Goal: Task Accomplishment & Management: Manage account settings

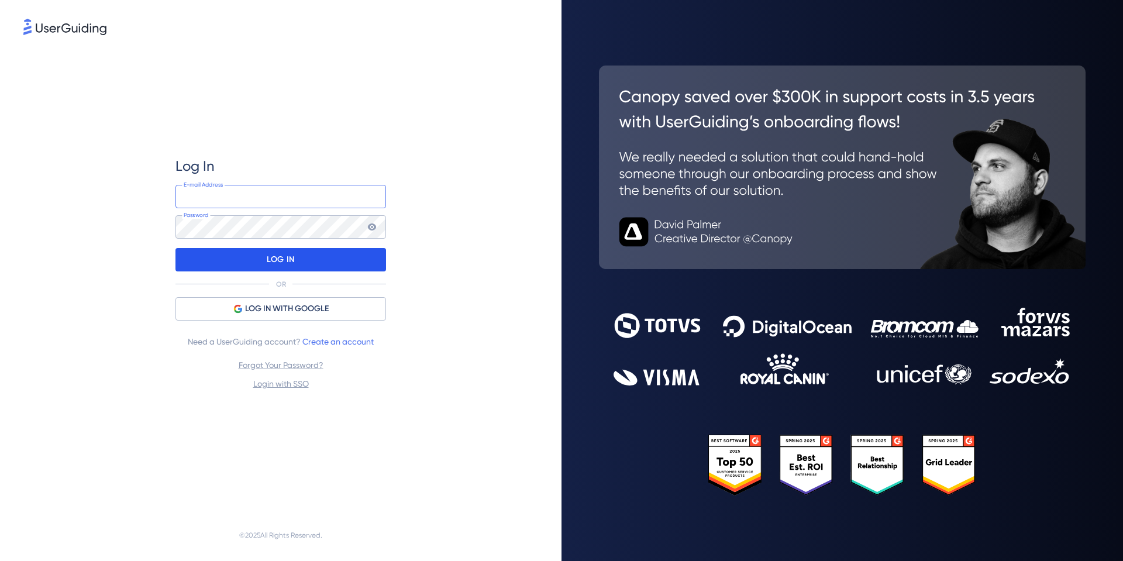
type input "rfreeman@okie811.org"
click at [274, 264] on p "LOG IN" at bounding box center [280, 259] width 27 height 19
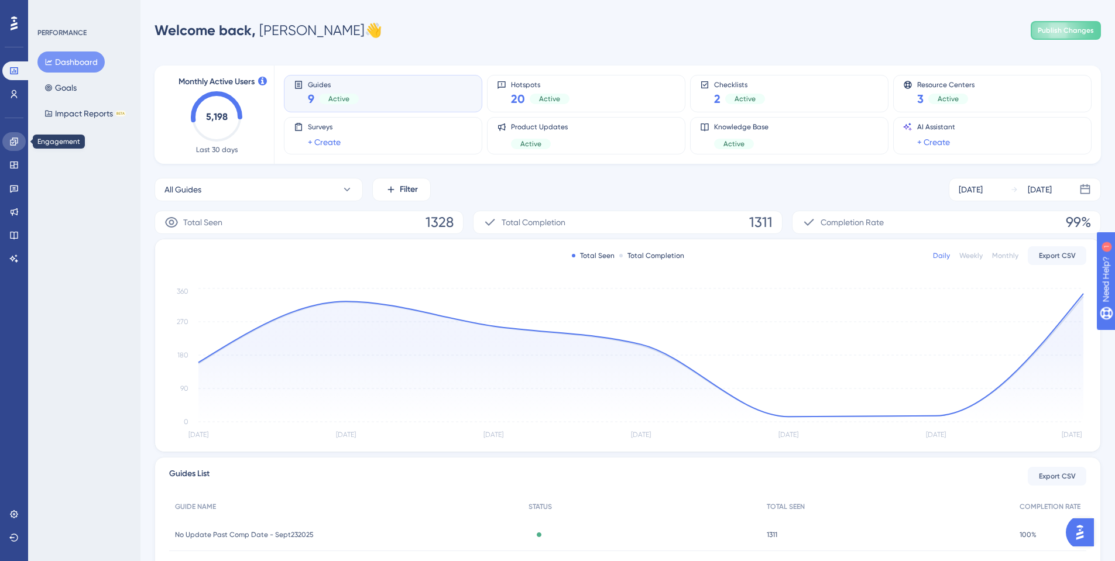
click at [9, 141] on icon at bounding box center [13, 141] width 9 height 9
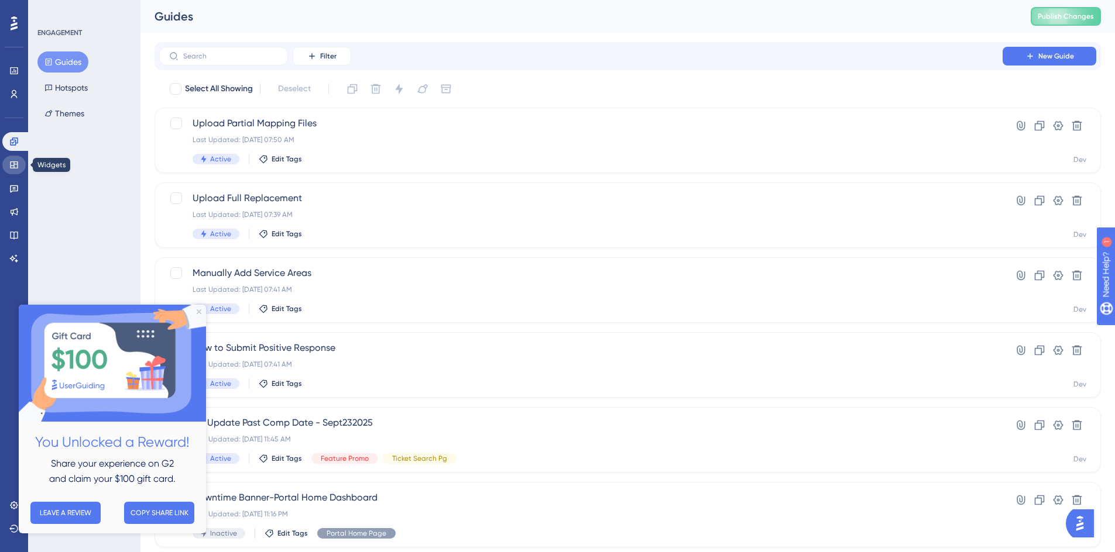
click at [13, 168] on icon at bounding box center [14, 164] width 8 height 7
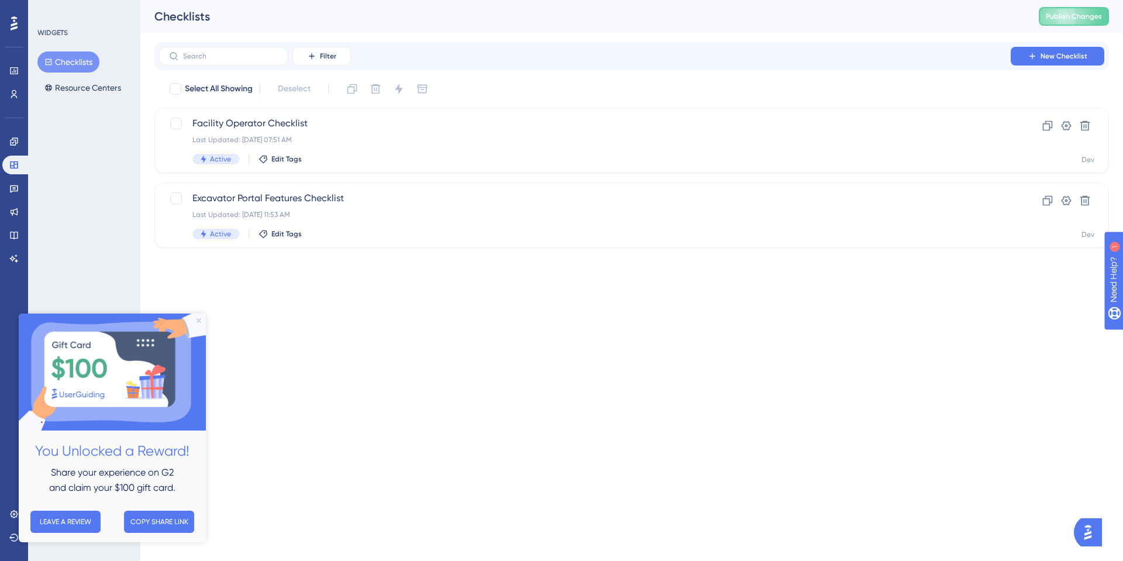
click at [198, 318] on icon "Close Preview" at bounding box center [199, 320] width 5 height 5
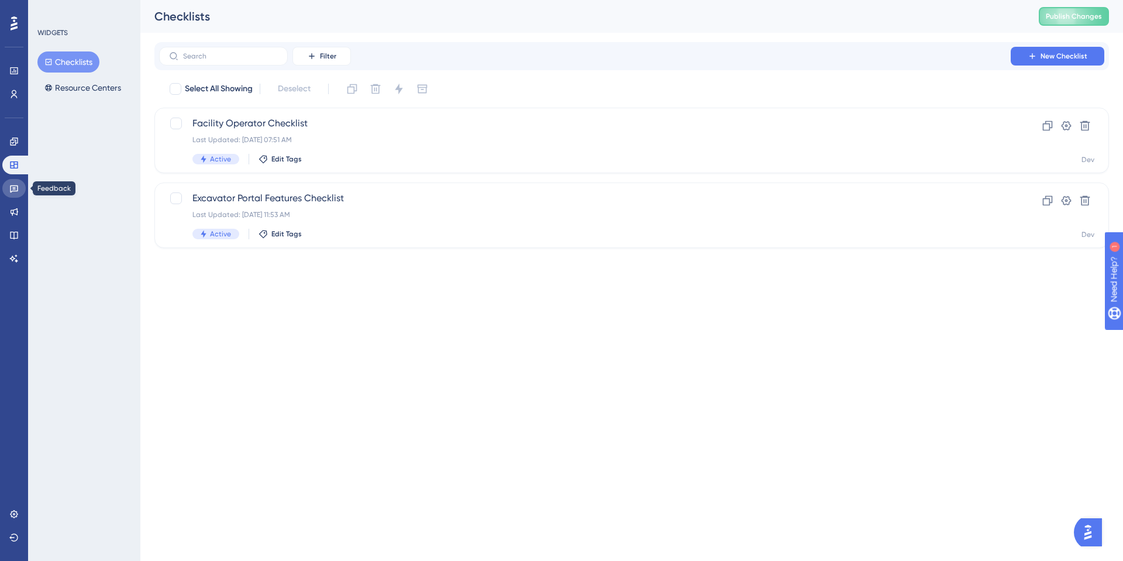
click at [16, 186] on icon at bounding box center [14, 189] width 8 height 8
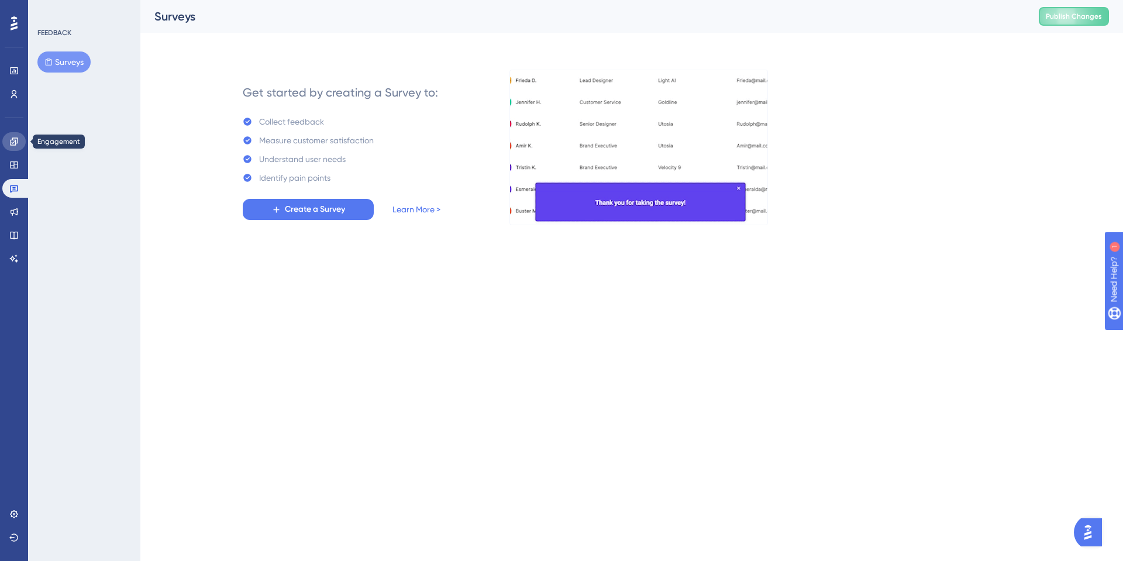
click at [12, 142] on icon at bounding box center [14, 141] width 8 height 8
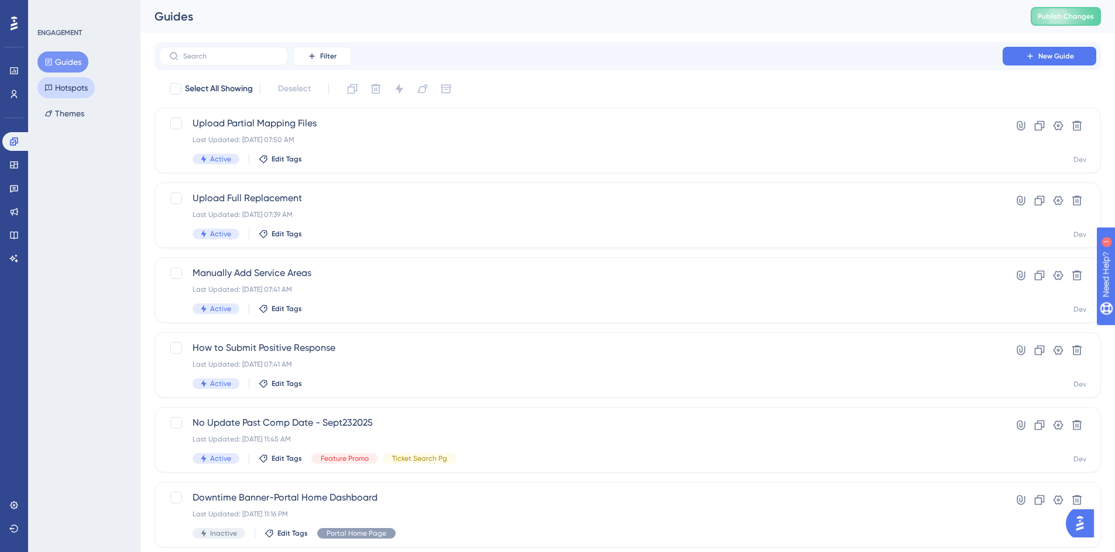
click at [62, 90] on button "Hotspots" at bounding box center [65, 87] width 57 height 21
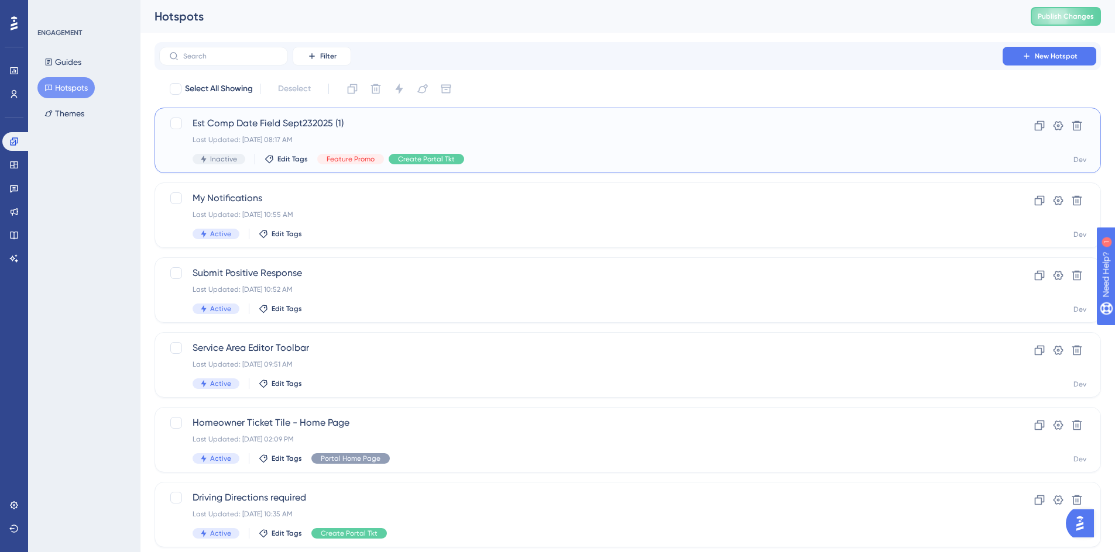
click at [305, 121] on span "Est Comp Date Field Sept232025 (1)" at bounding box center [580, 123] width 776 height 14
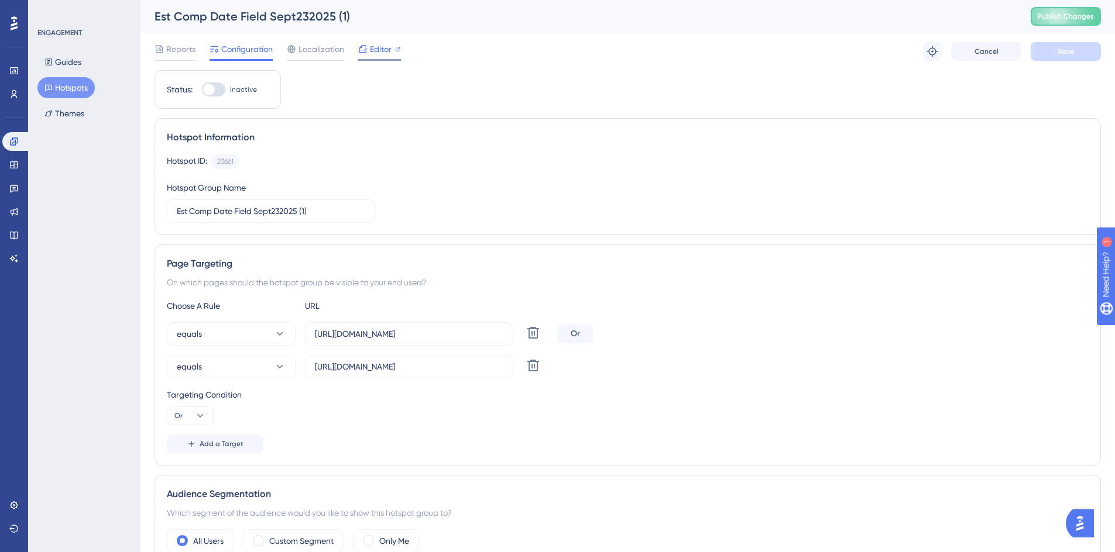
click at [377, 51] on span "Editor" at bounding box center [381, 49] width 22 height 14
click at [1082, 12] on span "Publish Changes" at bounding box center [1065, 16] width 56 height 9
click at [1068, 18] on span "Publish Changes" at bounding box center [1065, 16] width 56 height 9
click at [208, 94] on div at bounding box center [209, 90] width 12 height 12
click at [202, 90] on input "Inactive" at bounding box center [201, 90] width 1 height 1
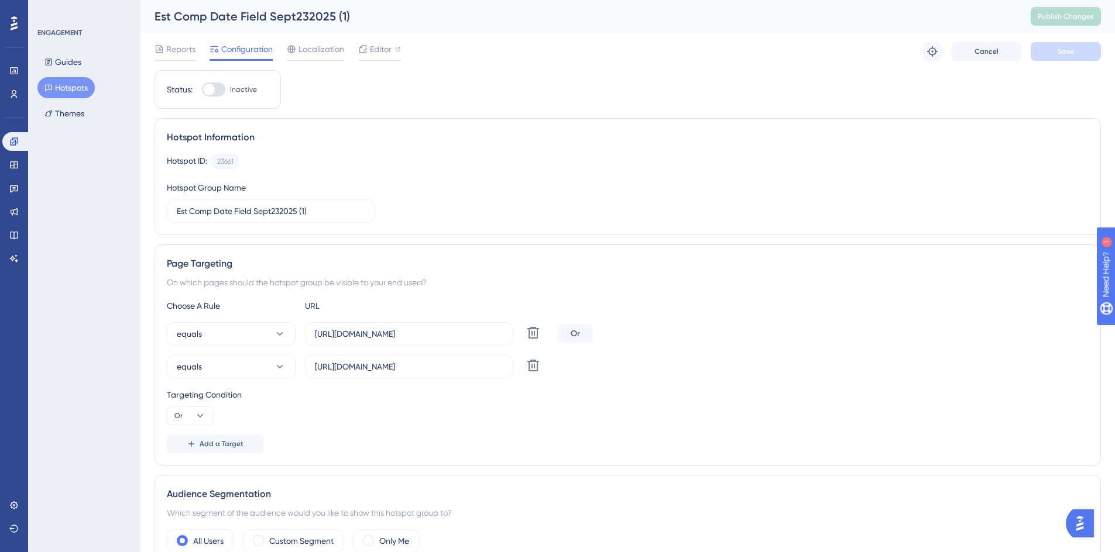
checkbox input "true"
click at [1058, 53] on span "Save" at bounding box center [1065, 51] width 16 height 9
click at [1078, 13] on span "Publish Changes" at bounding box center [1065, 16] width 56 height 9
click at [363, 50] on icon at bounding box center [362, 48] width 9 height 9
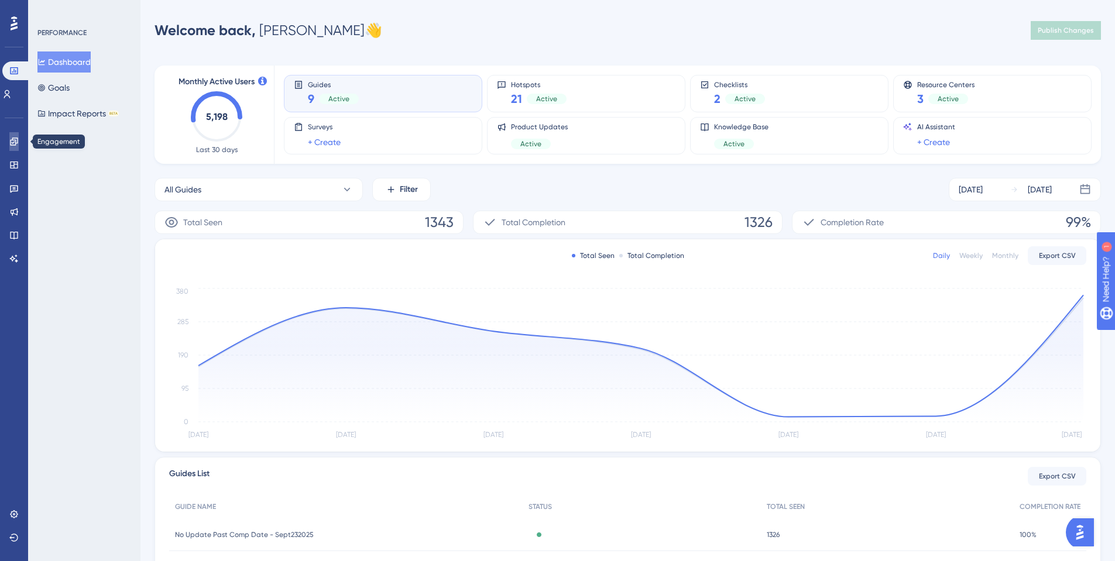
click at [13, 139] on icon at bounding box center [13, 141] width 9 height 9
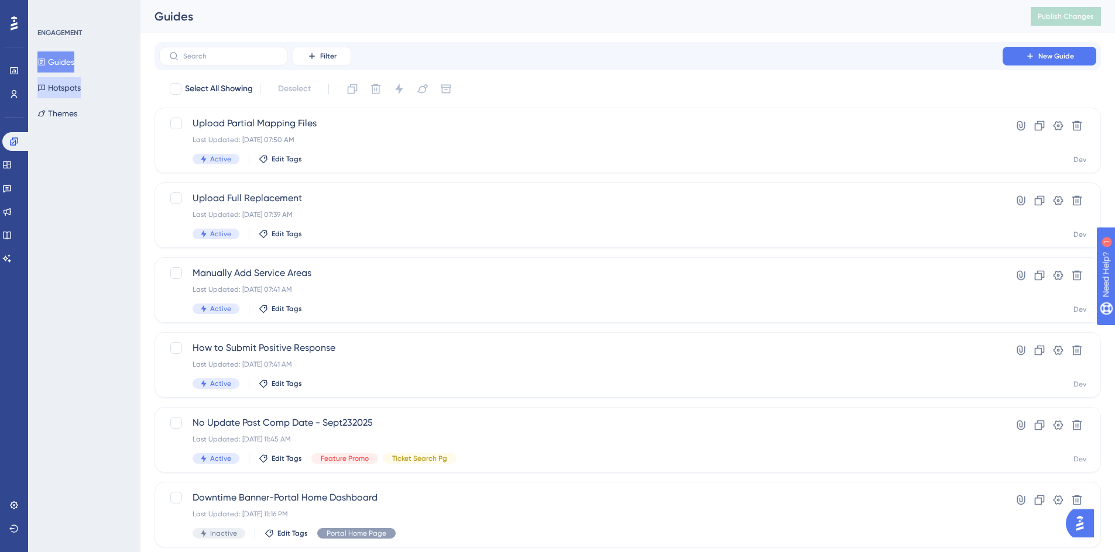
click at [62, 90] on button "Hotspots" at bounding box center [58, 87] width 43 height 21
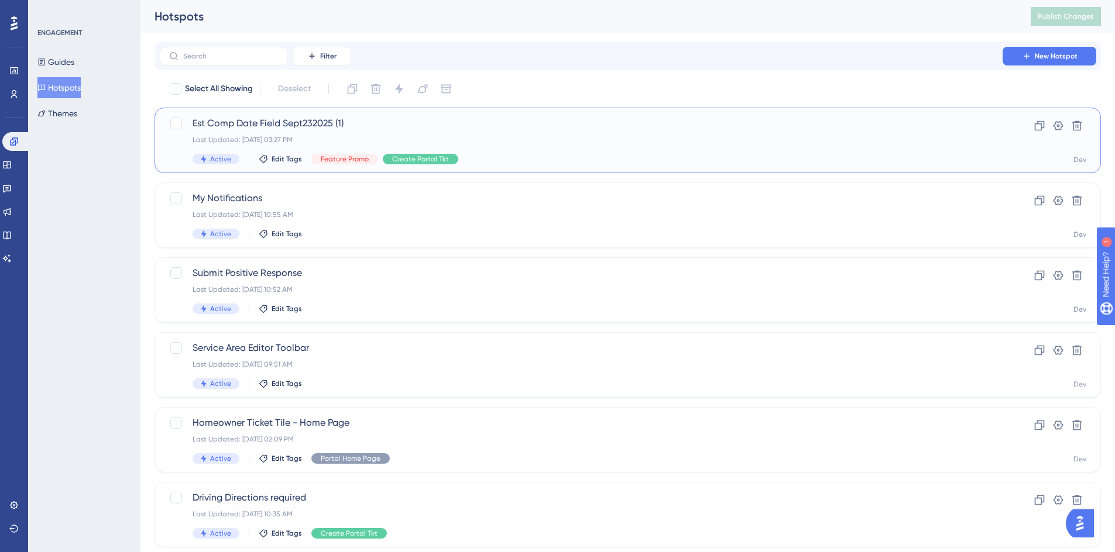
click at [274, 126] on span "Est Comp Date Field Sept232025 (1)" at bounding box center [580, 123] width 776 height 14
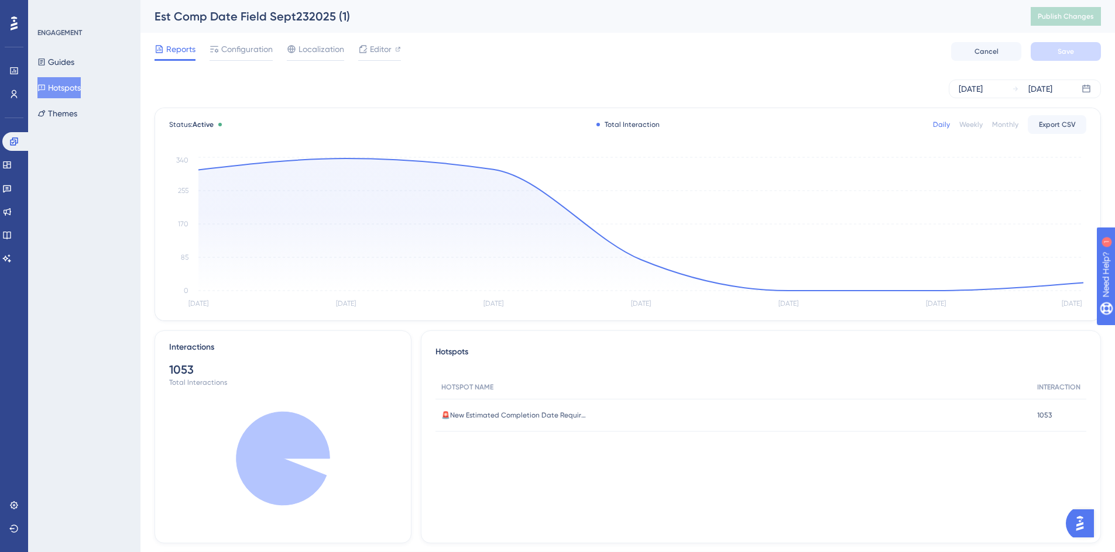
click at [80, 86] on button "Hotspots" at bounding box center [58, 87] width 43 height 21
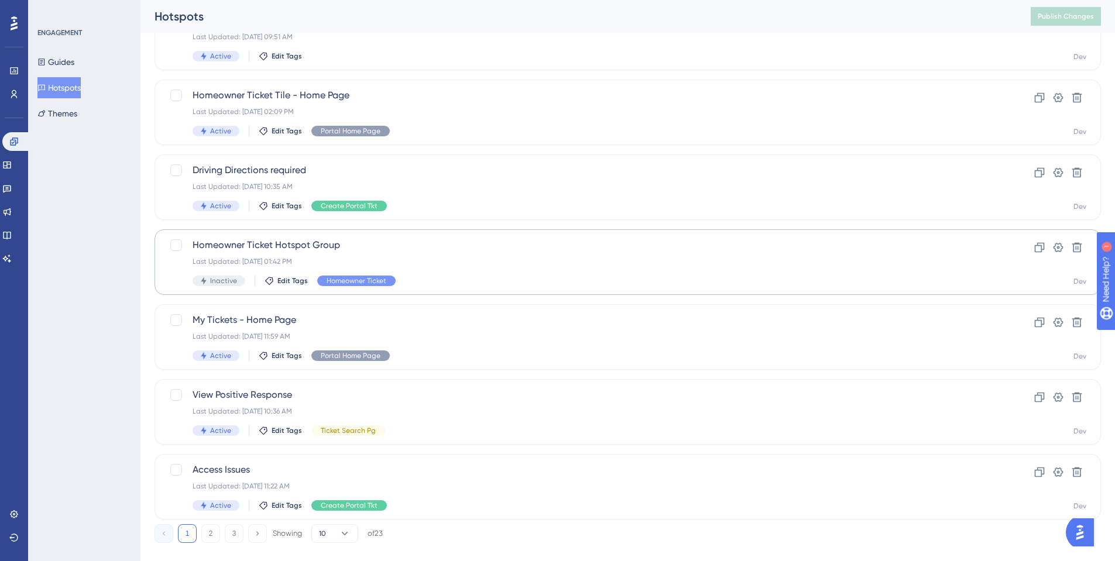
scroll to position [347, 0]
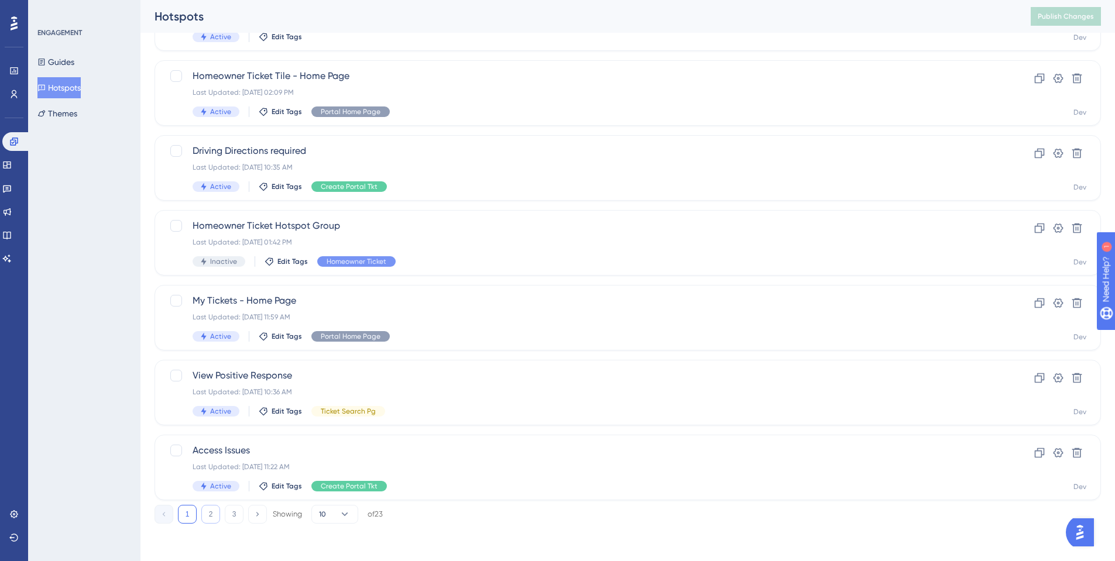
click at [205, 514] on button "2" at bounding box center [210, 514] width 19 height 19
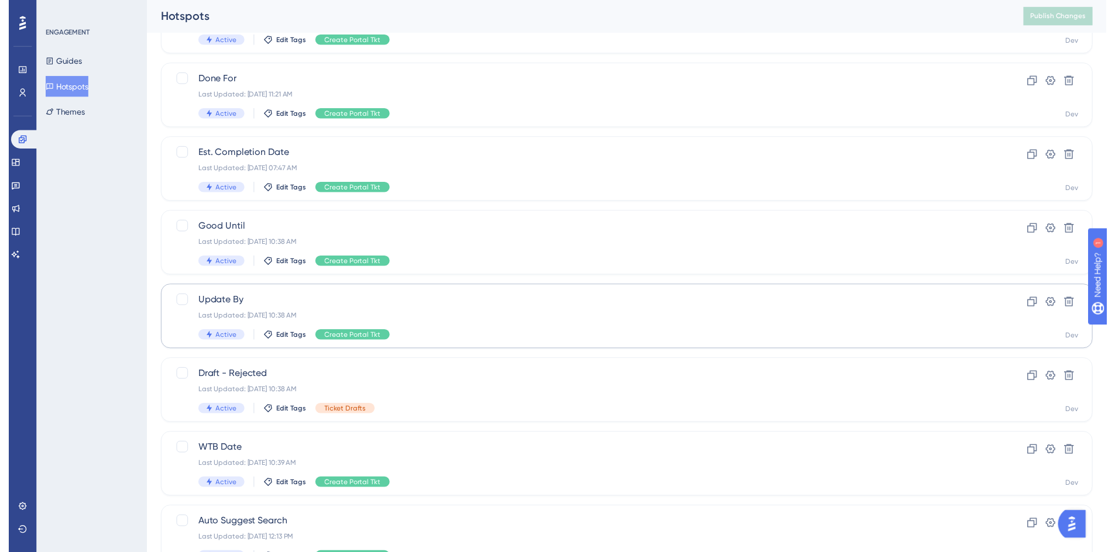
scroll to position [0, 0]
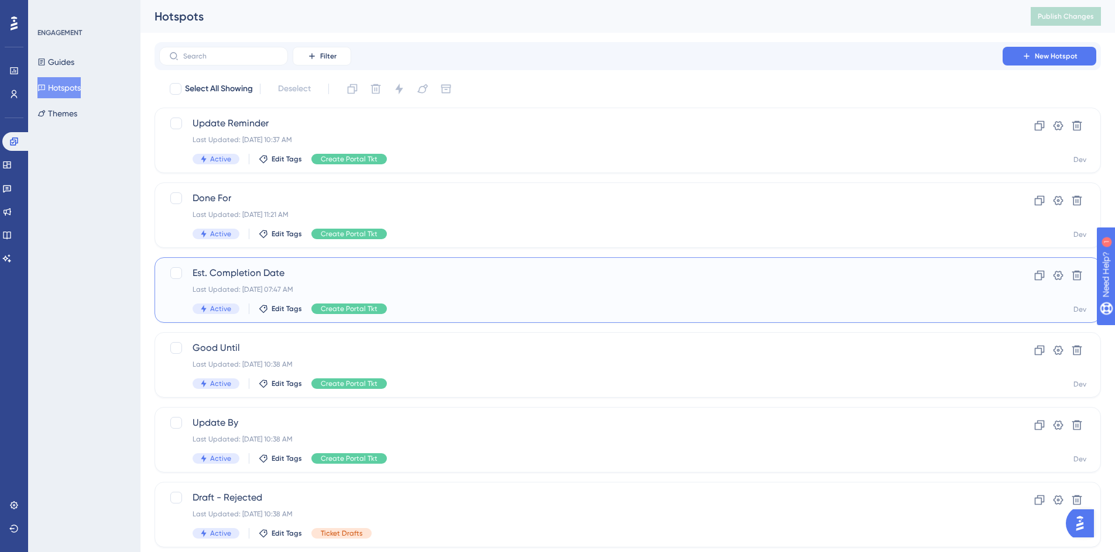
click at [235, 270] on span "Est. Completion Date" at bounding box center [580, 273] width 776 height 14
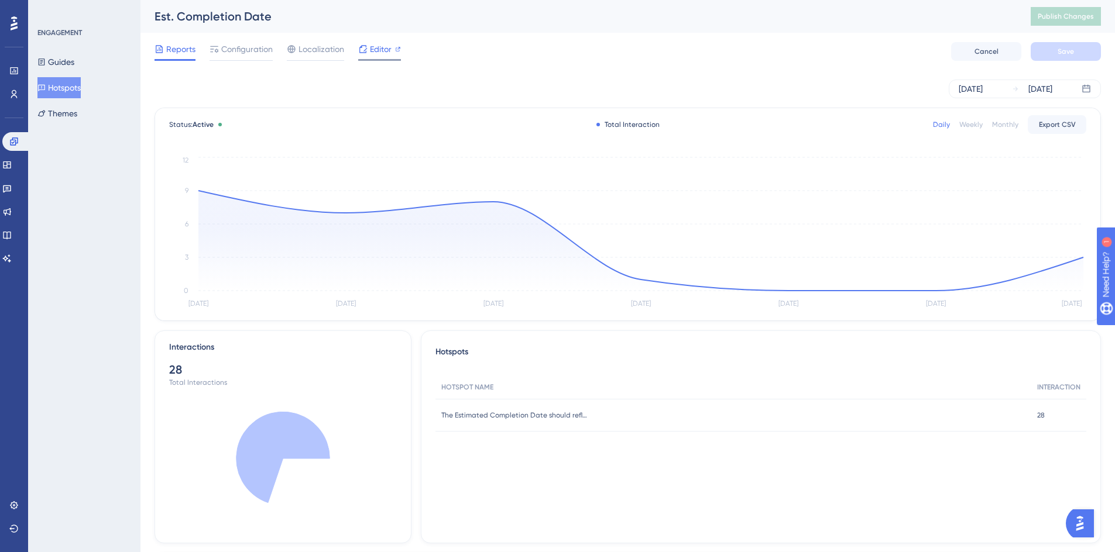
click at [382, 47] on span "Editor" at bounding box center [381, 49] width 22 height 14
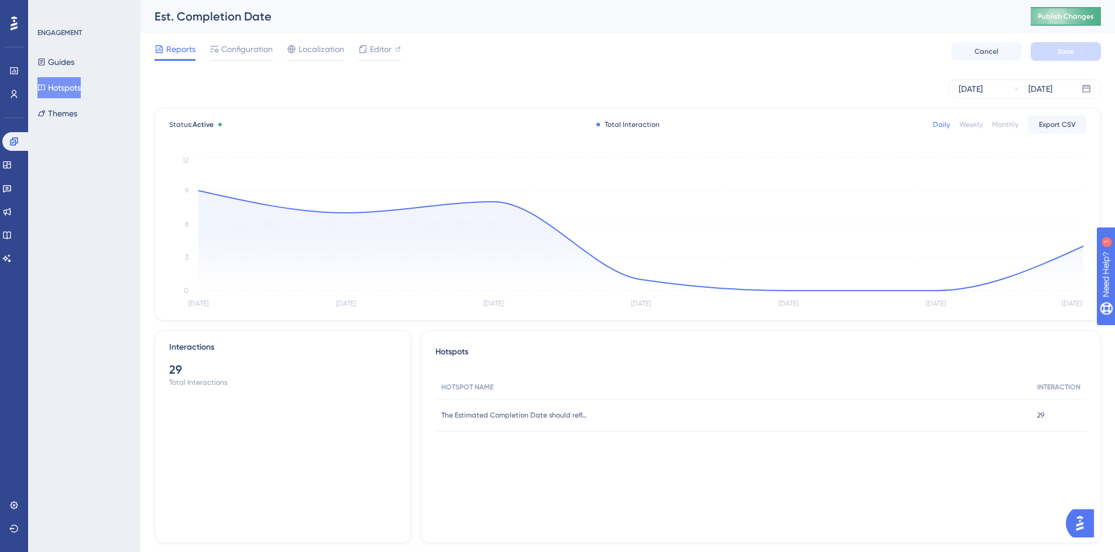
click at [1063, 11] on button "Publish Changes" at bounding box center [1065, 16] width 70 height 19
